Goal: Transaction & Acquisition: Purchase product/service

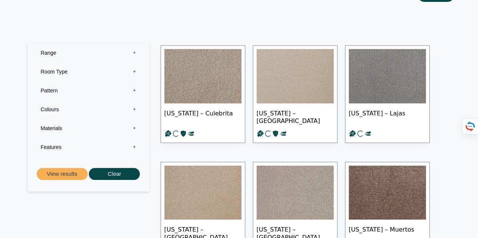
scroll to position [122, 0]
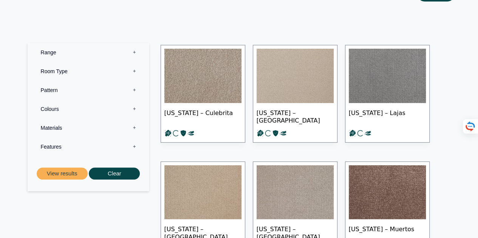
click at [134, 52] on label "Range 0" at bounding box center [88, 52] width 110 height 19
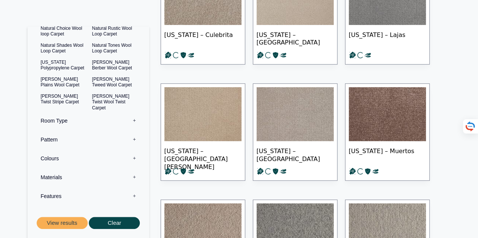
scroll to position [201, 0]
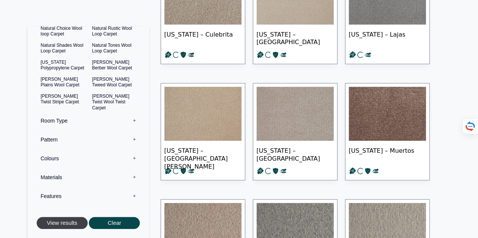
click at [63, 221] on button "View results" at bounding box center [62, 223] width 51 height 12
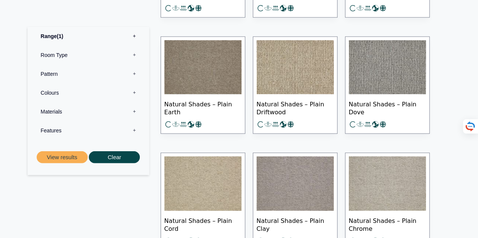
scroll to position [843, 0]
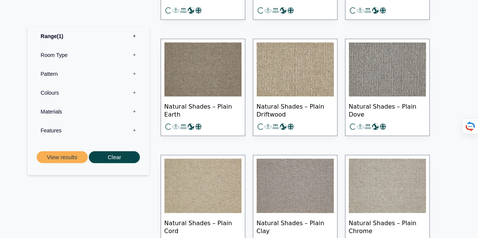
click at [210, 85] on img at bounding box center [202, 70] width 77 height 54
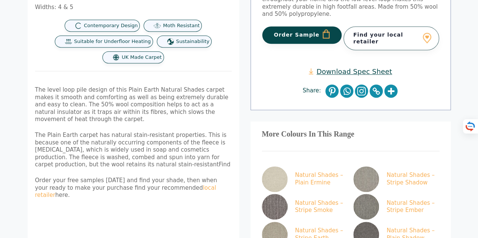
scroll to position [211, 0]
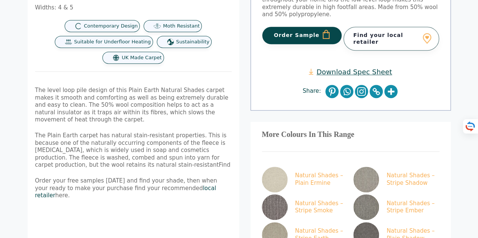
click at [170, 185] on link "local retailer" at bounding box center [125, 192] width 181 height 14
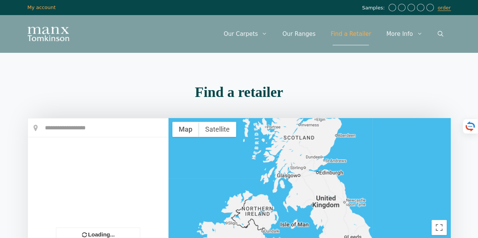
click at [80, 126] on input "text" at bounding box center [98, 128] width 140 height 19
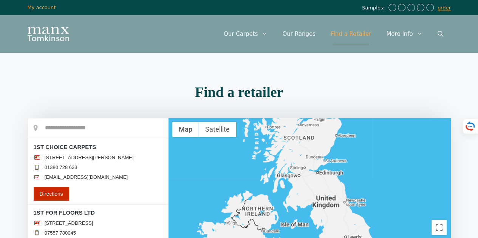
scroll to position [13, 0]
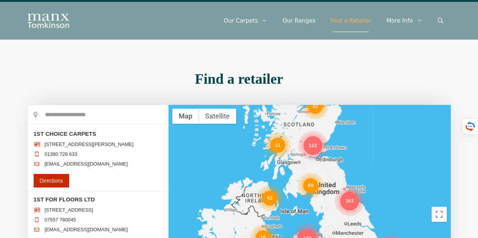
click at [82, 116] on input "text" at bounding box center [98, 114] width 140 height 19
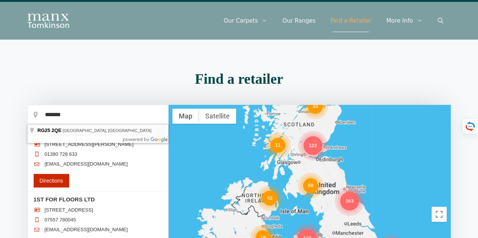
type input "**********"
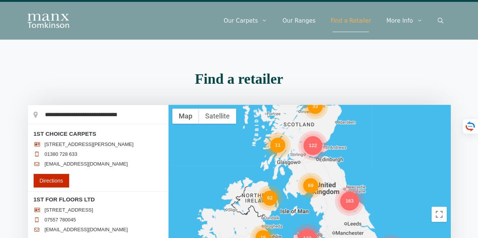
click at [135, 125] on div "**********" at bounding box center [98, 115] width 140 height 21
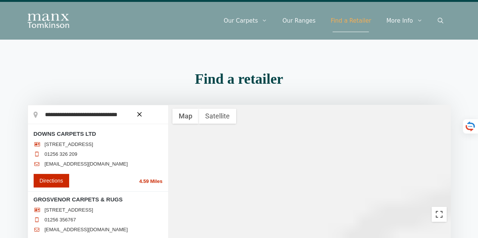
click at [441, 207] on button "Toggle fullscreen view" at bounding box center [439, 214] width 15 height 15
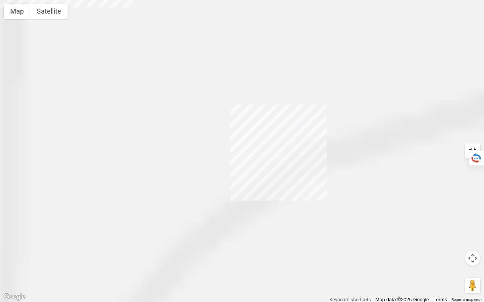
scroll to position [0, 0]
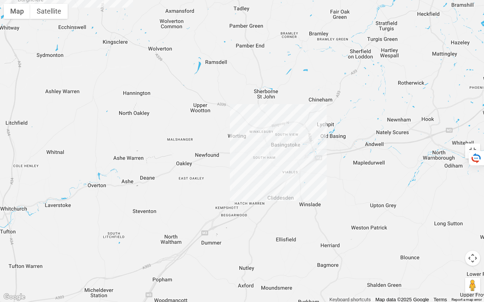
click at [318, 111] on div at bounding box center [242, 151] width 484 height 302
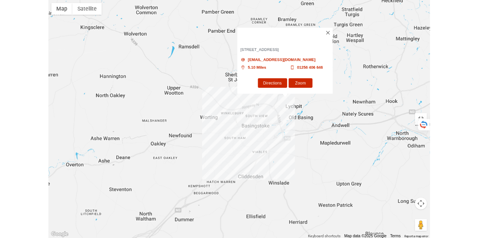
scroll to position [86, 0]
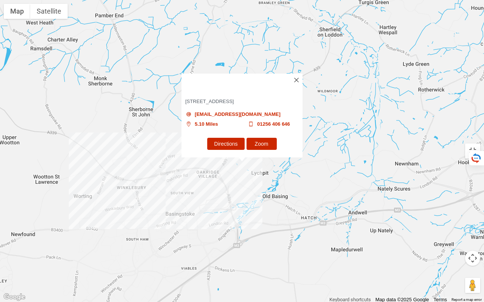
click at [92, 212] on div "TOP NOTCH FLOORING & INTERIORS [STREET_ADDRESS] [EMAIL_ADDRESS][DOMAIN_NAME] 5.…" at bounding box center [242, 151] width 484 height 302
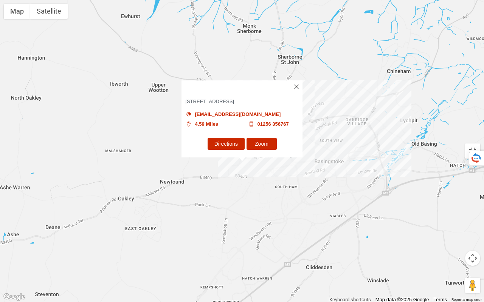
click at [473, 238] on button "Map camera controls" at bounding box center [472, 258] width 15 height 15
click at [472, 238] on button "Map camera controls" at bounding box center [472, 258] width 15 height 15
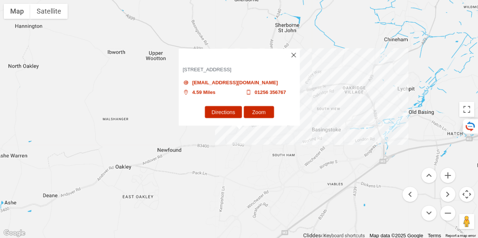
scroll to position [0, 0]
